Goal: Information Seeking & Learning: Learn about a topic

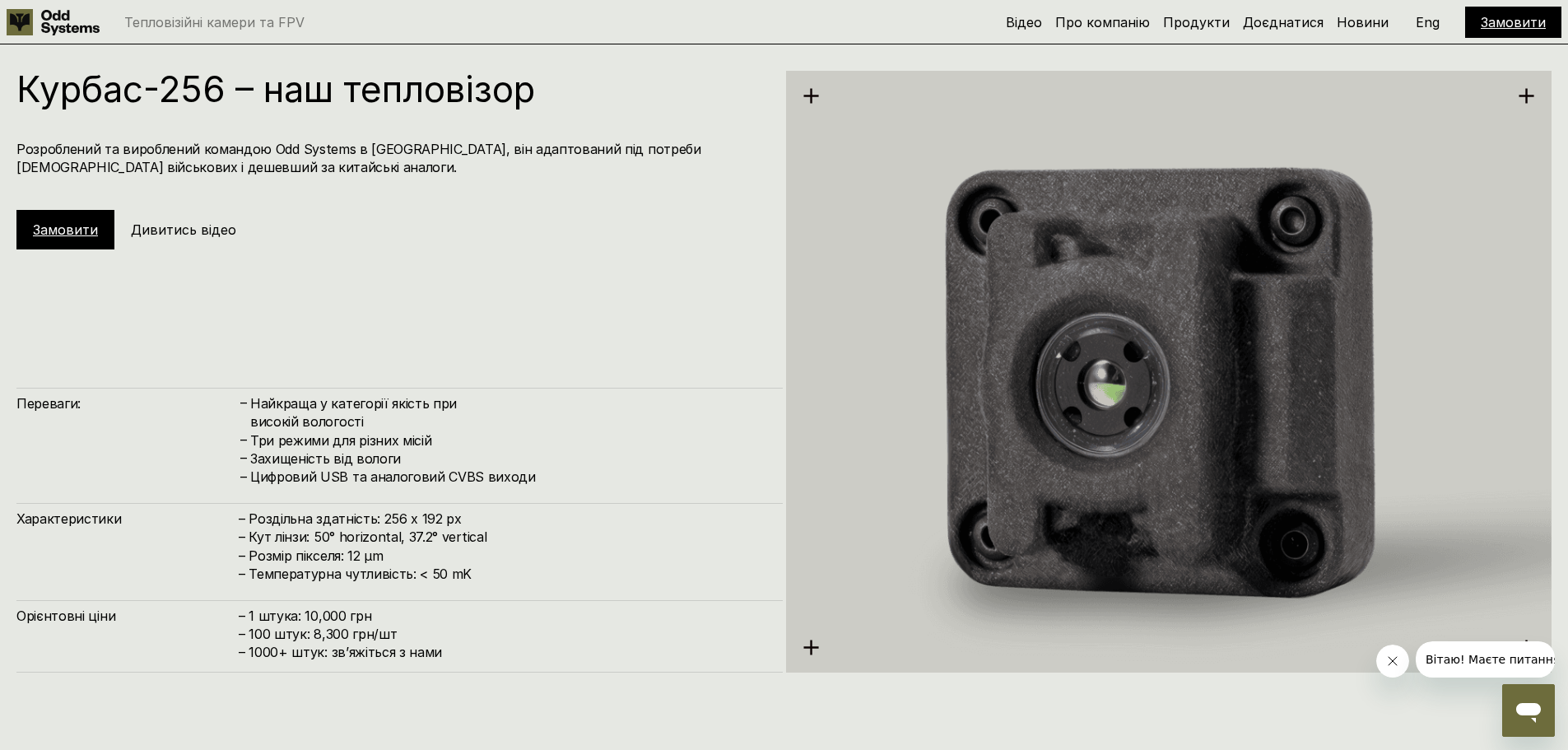
scroll to position [2306, 0]
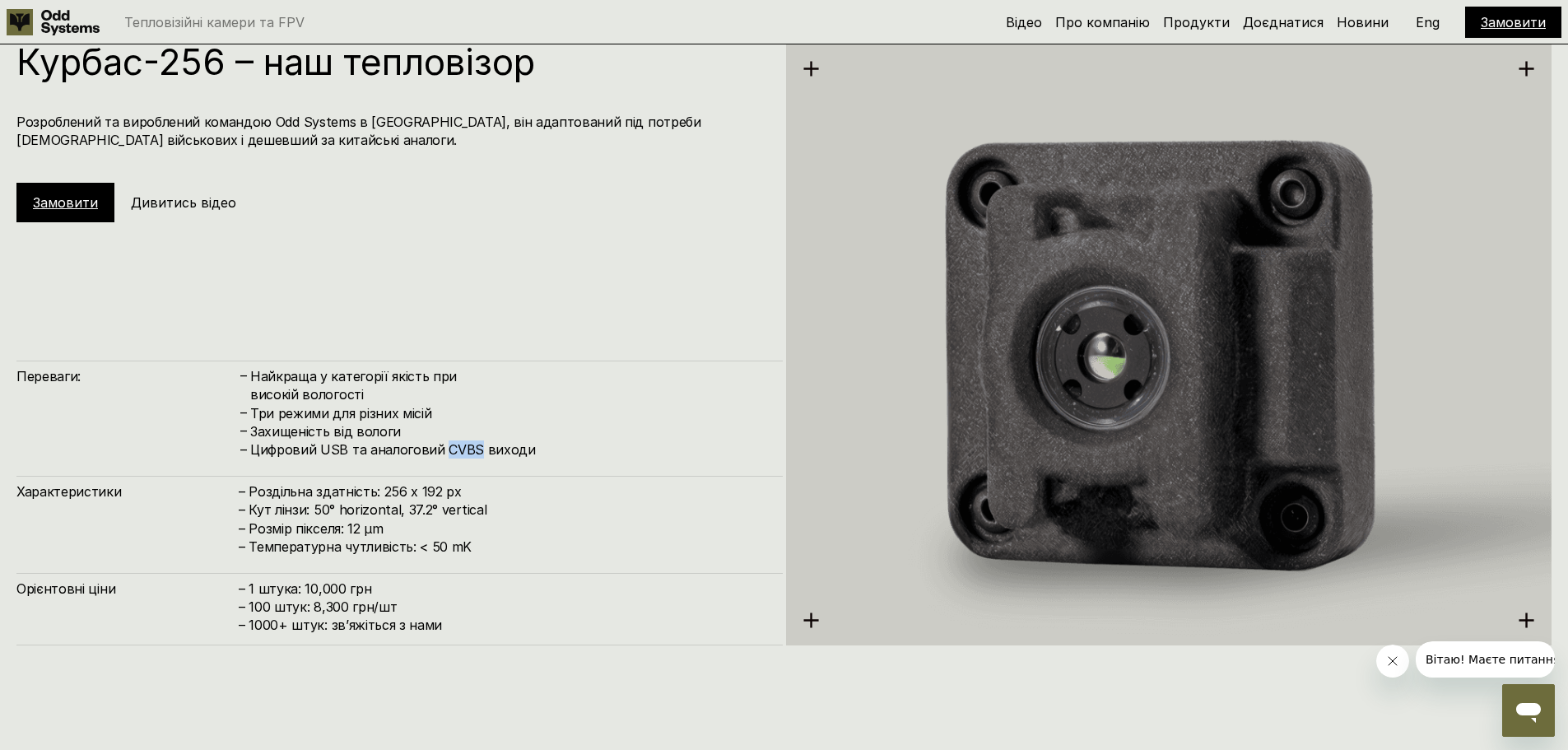
drag, startPoint x: 471, startPoint y: 449, endPoint x: 438, endPoint y: 449, distance: 33.0
click at [438, 449] on h4 "Цифровий USB та аналоговий CVBS виходи" at bounding box center [508, 450] width 516 height 19
click at [387, 493] on h4 "– Роздільна здатність: 256 x 192 px – Кут лінзи: 50° horizontal, 37.2° vertical…" at bounding box center [502, 520] width 527 height 74
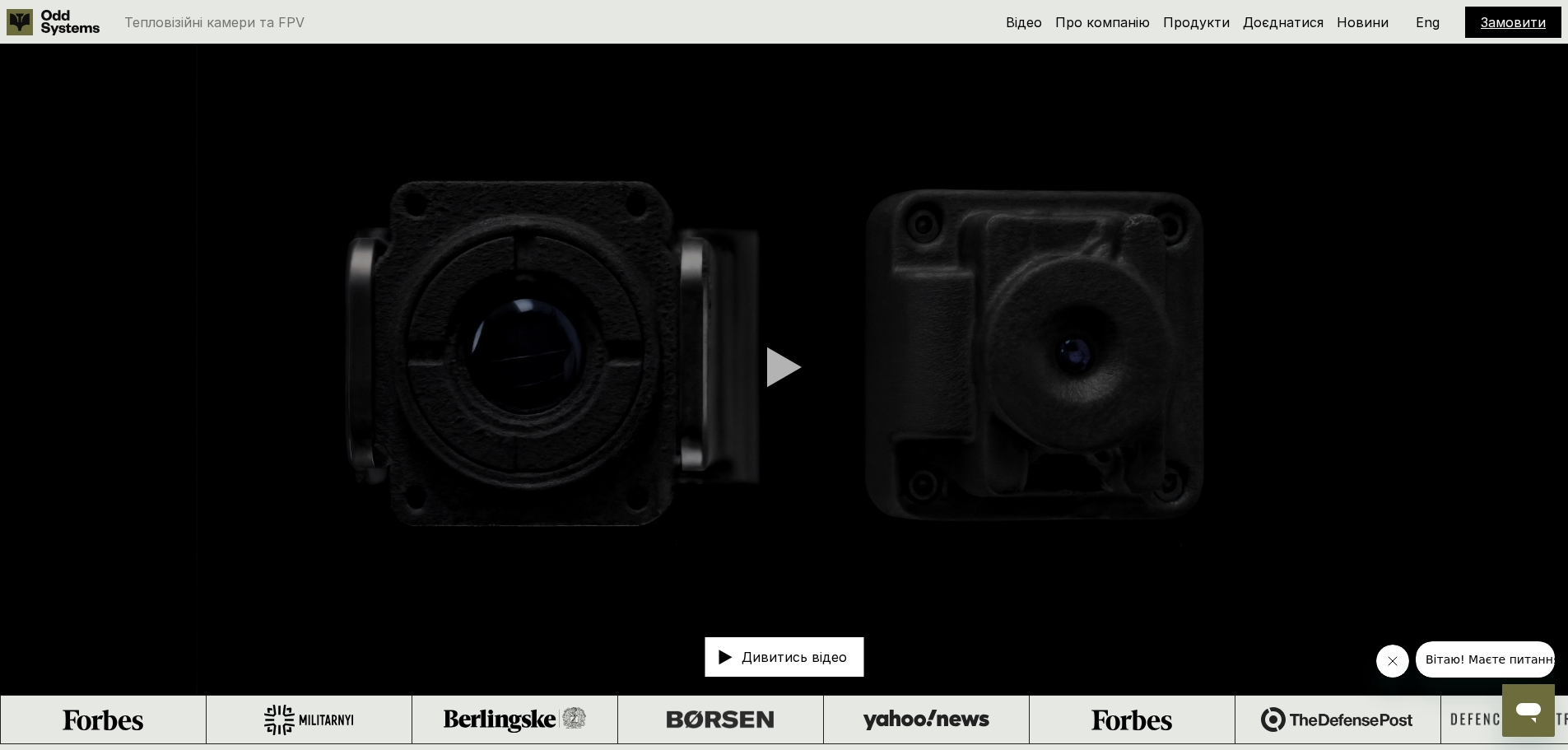
scroll to position [0, 0]
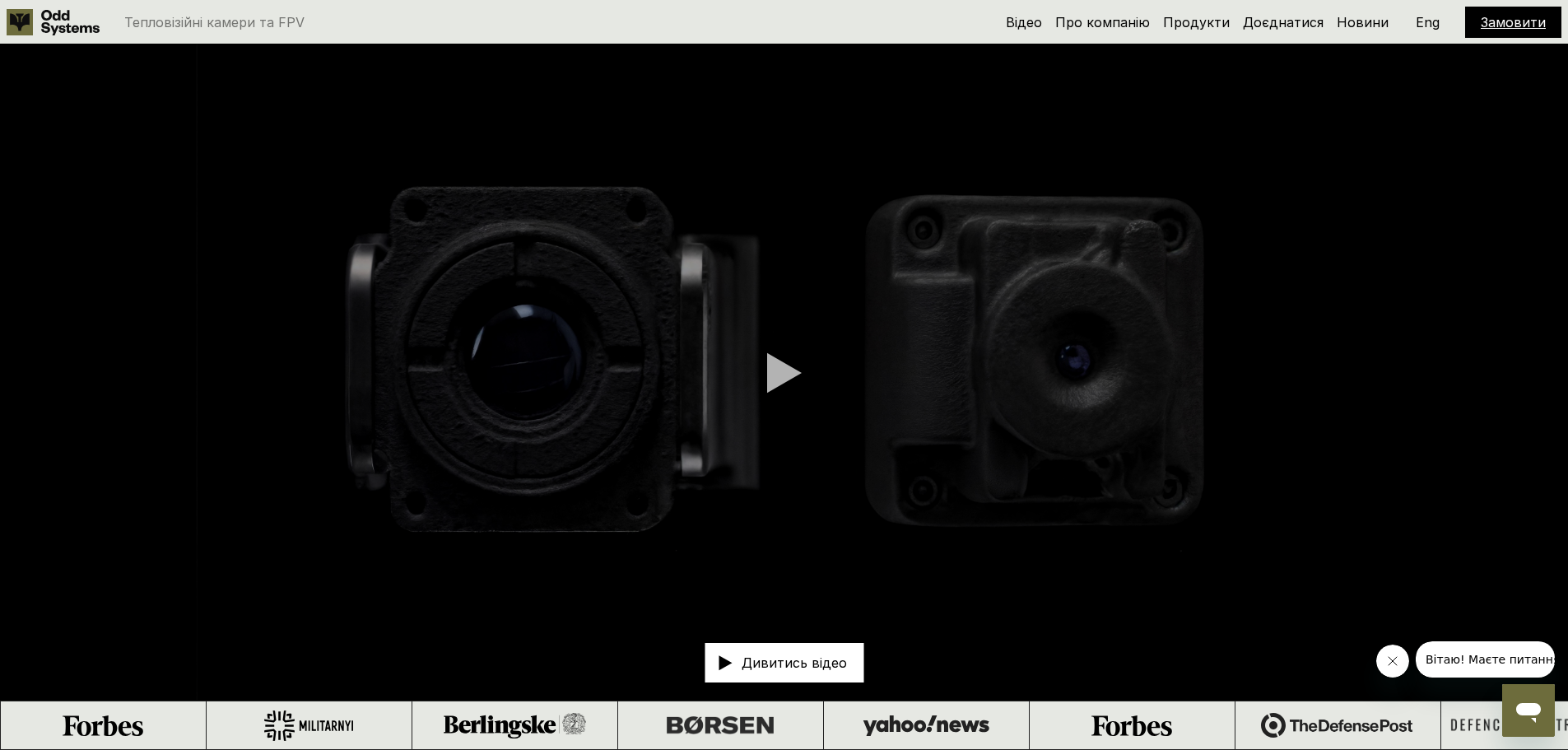
click at [790, 375] on div at bounding box center [784, 373] width 34 height 41
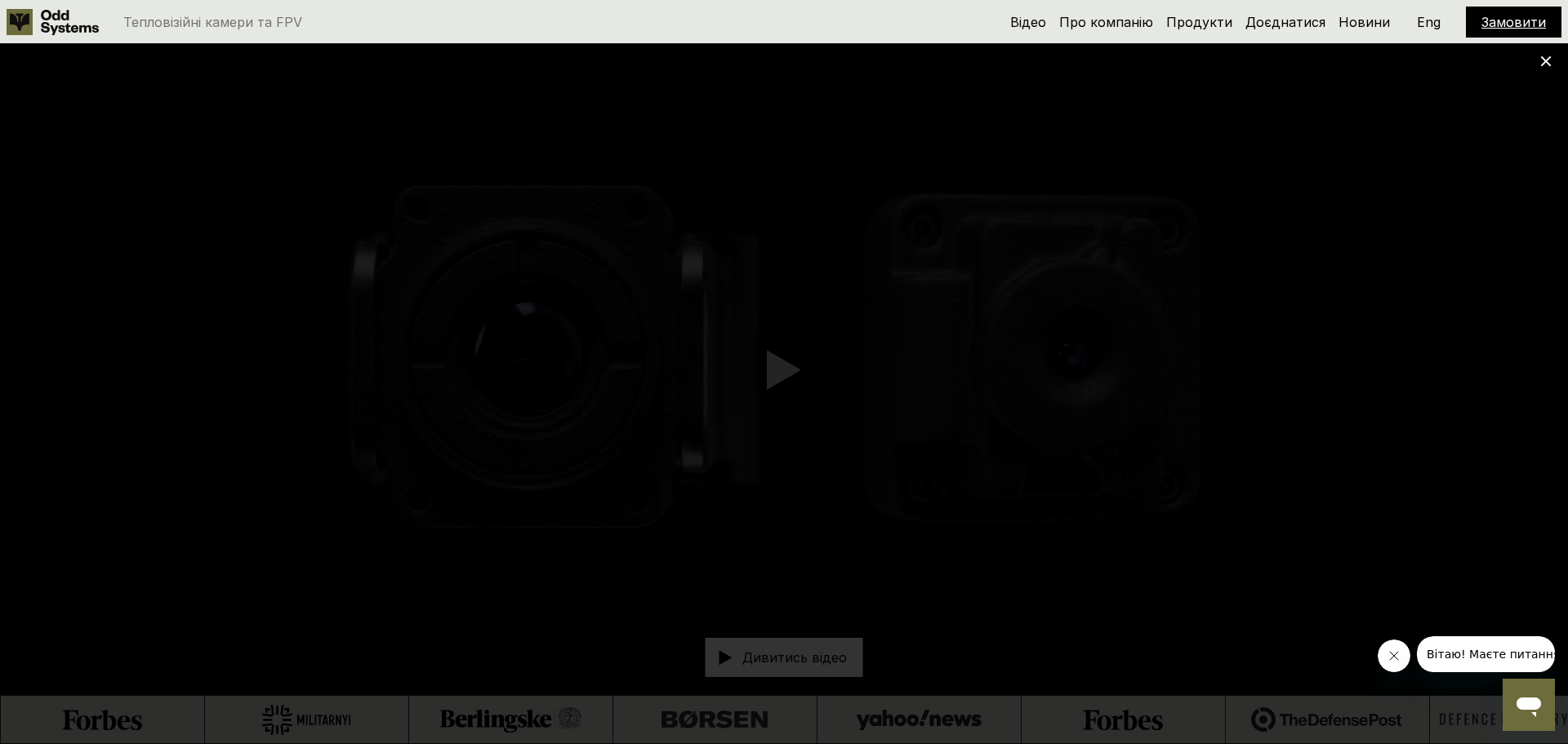
click at [1549, 66] on icon at bounding box center [1545, 61] width 11 height 11
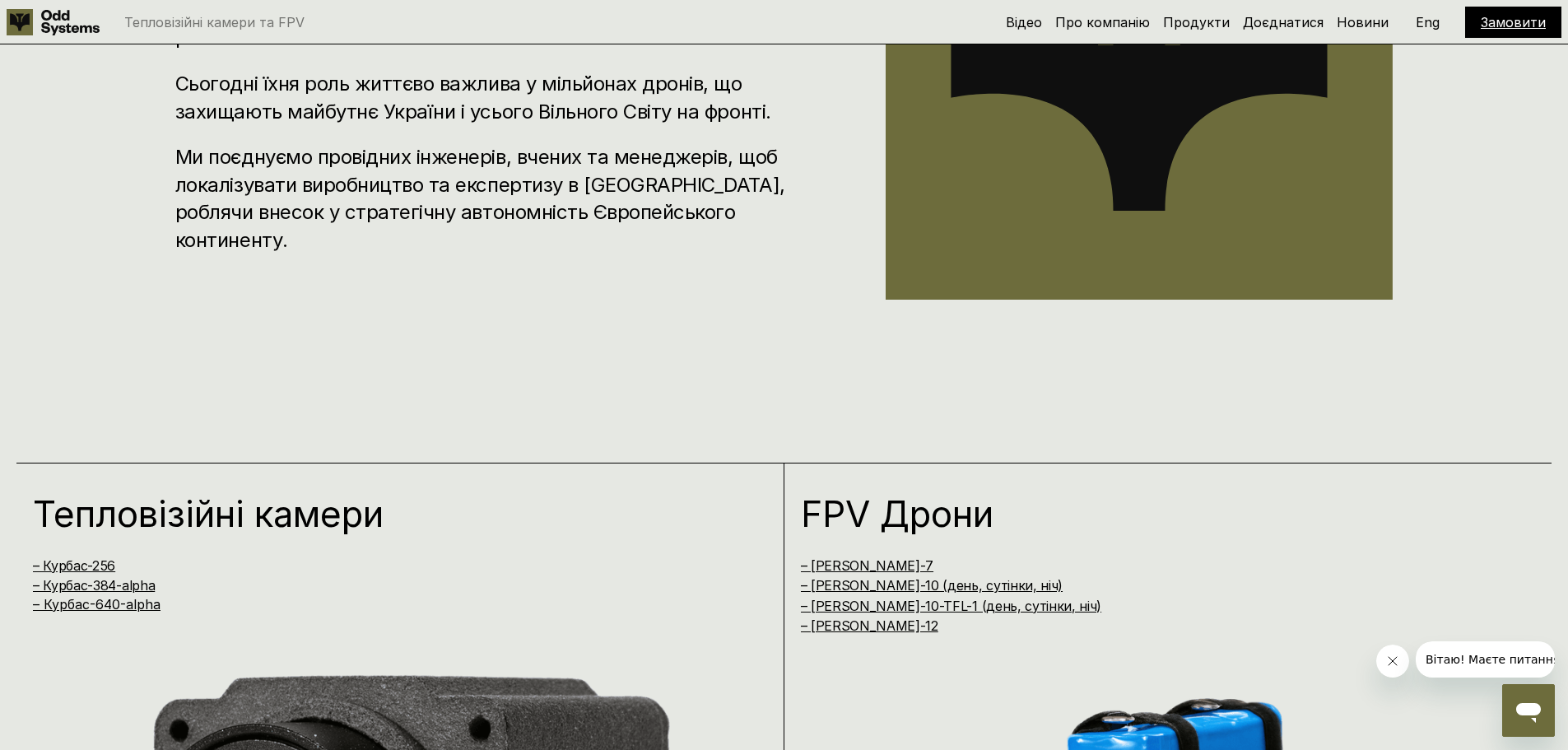
scroll to position [1482, 0]
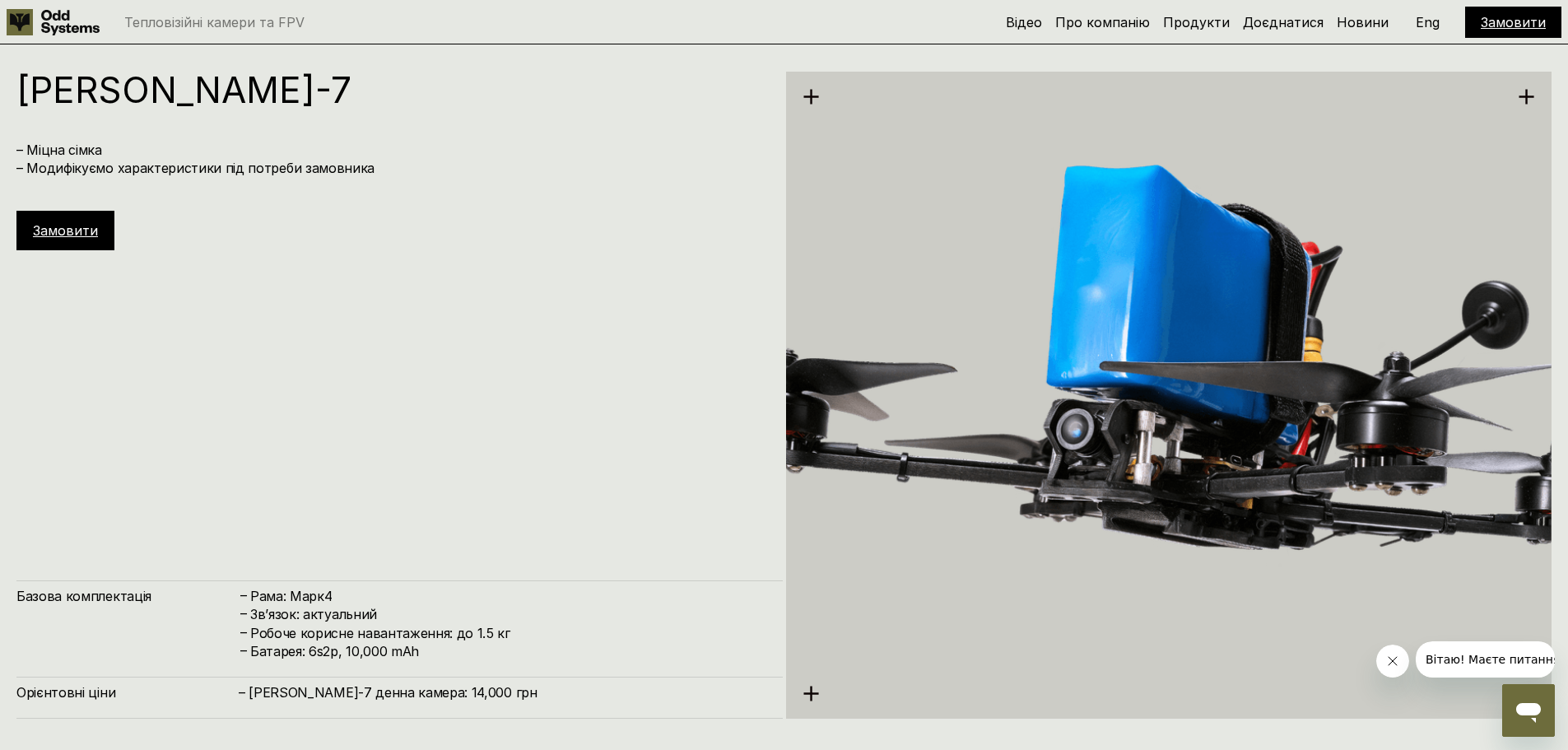
scroll to position [4895, 0]
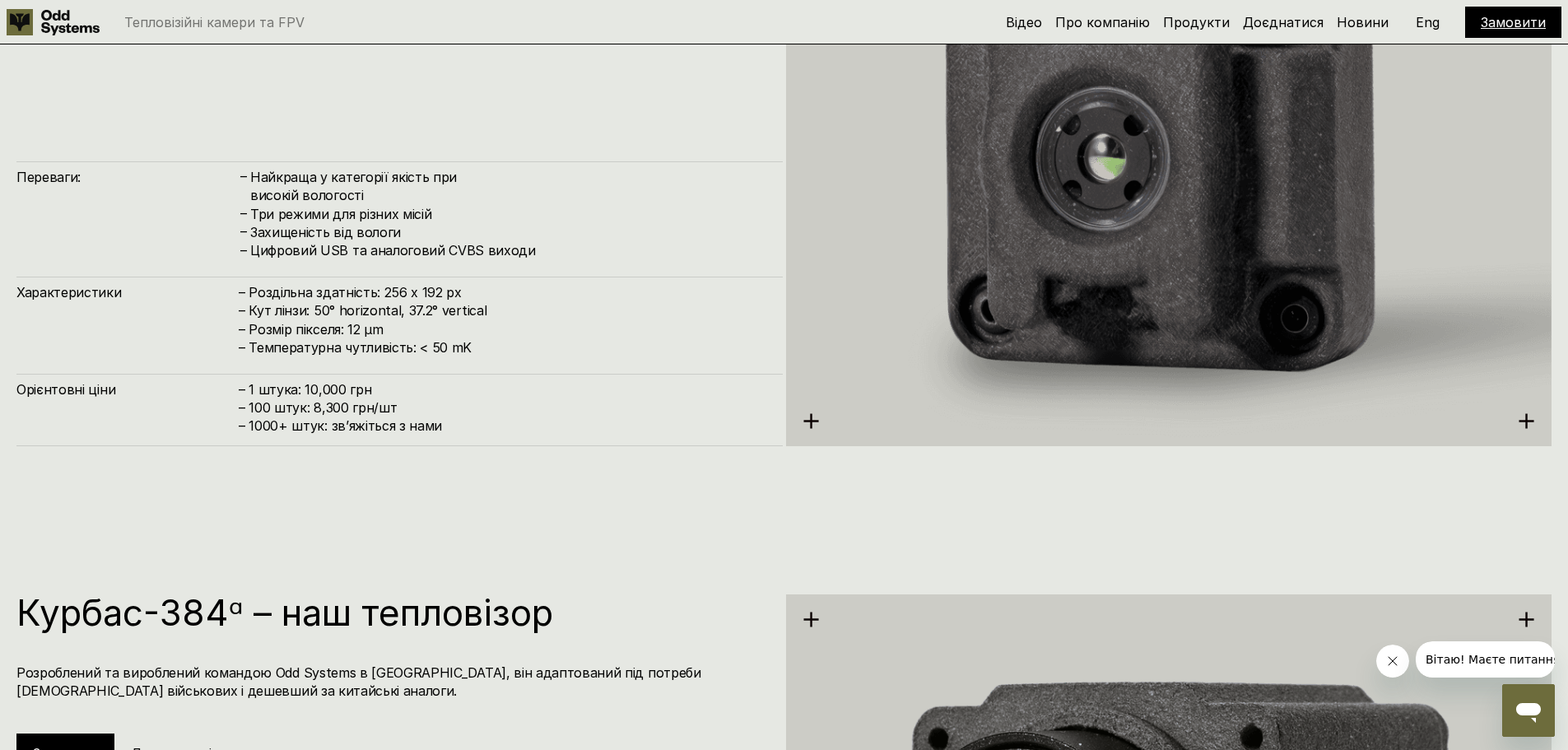
scroll to position [2516, 0]
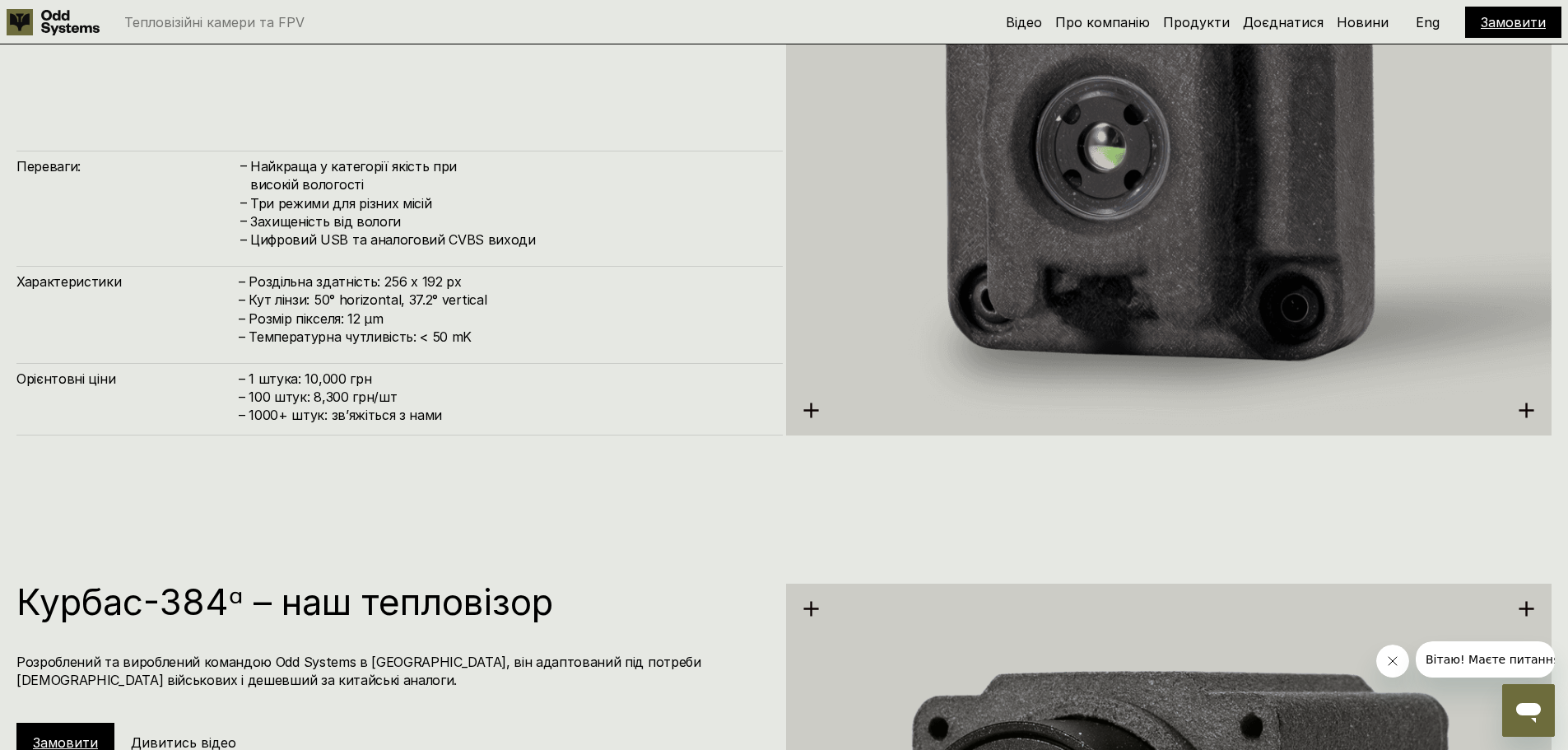
click at [811, 408] on use at bounding box center [811, 410] width 15 height 15
click at [1139, 181] on img at bounding box center [1169, 134] width 766 height 788
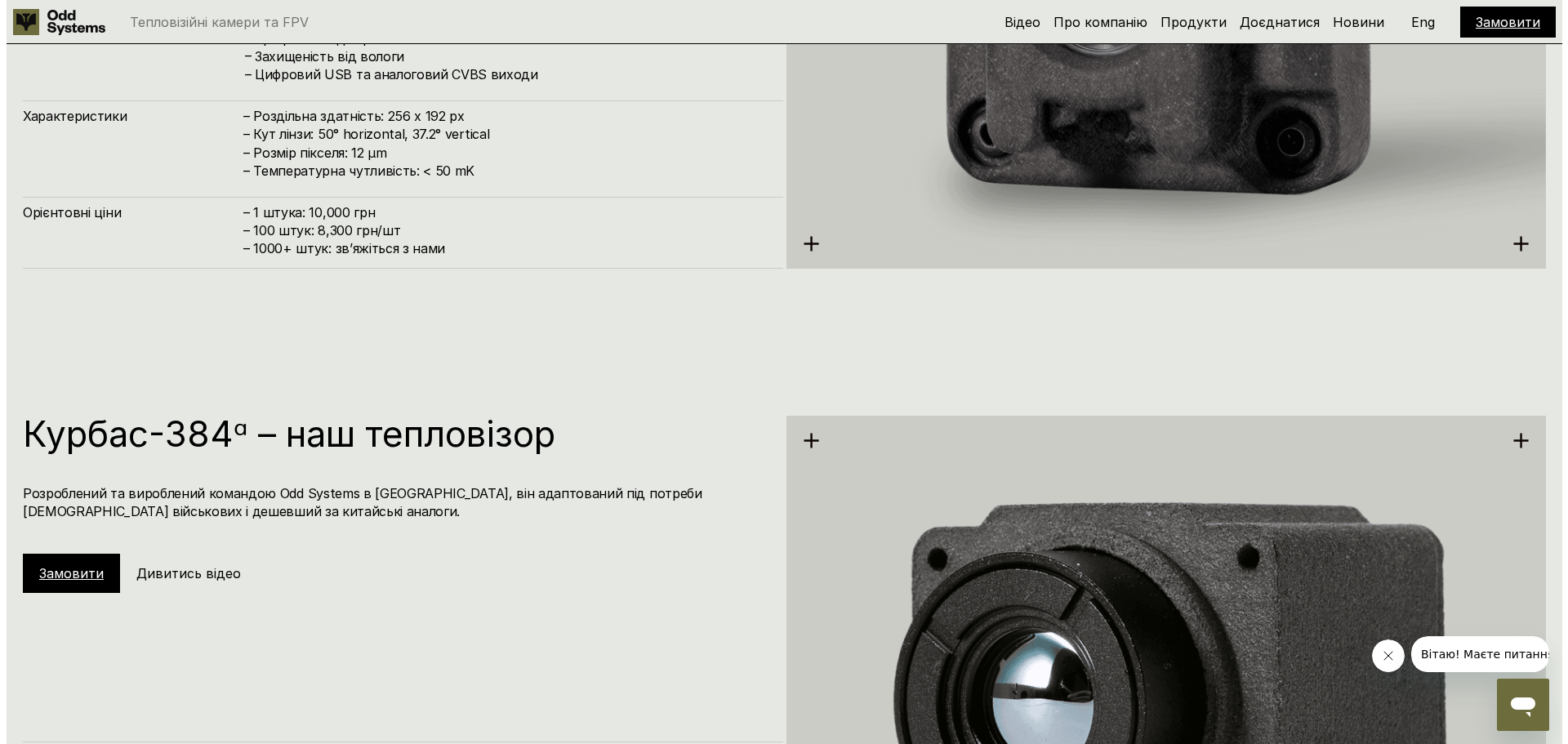
scroll to position [2904, 0]
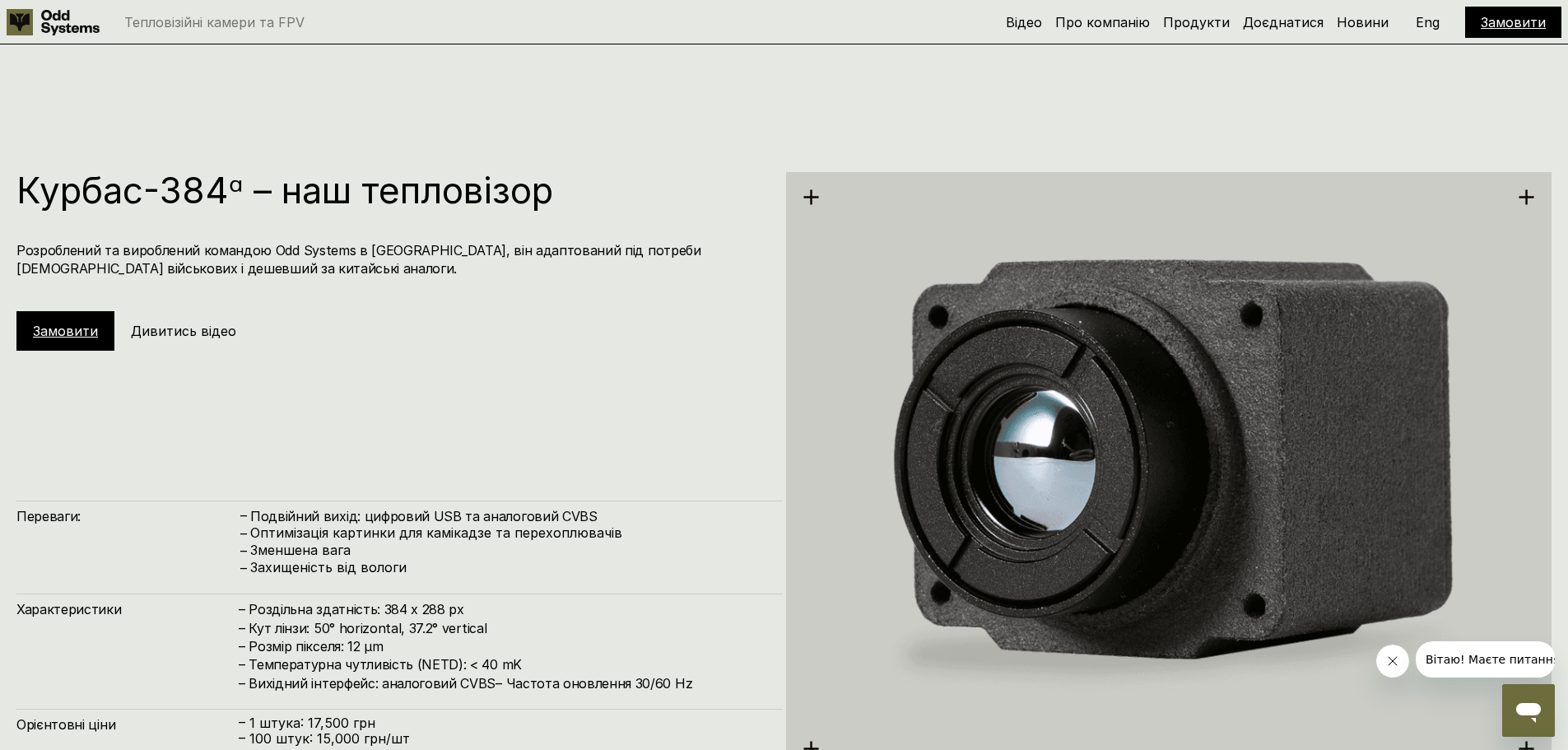
click at [169, 328] on h5 "Дивитись відео" at bounding box center [183, 331] width 106 height 19
